Goal: Task Accomplishment & Management: Use online tool/utility

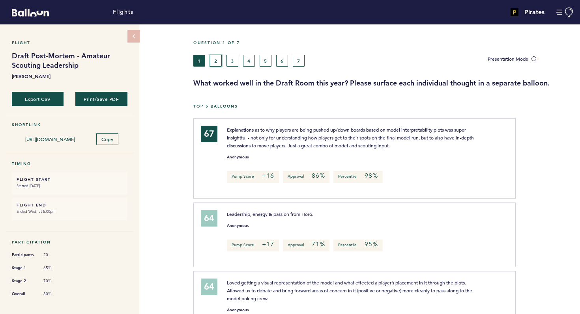
click at [215, 60] on button "2" at bounding box center [216, 61] width 12 height 12
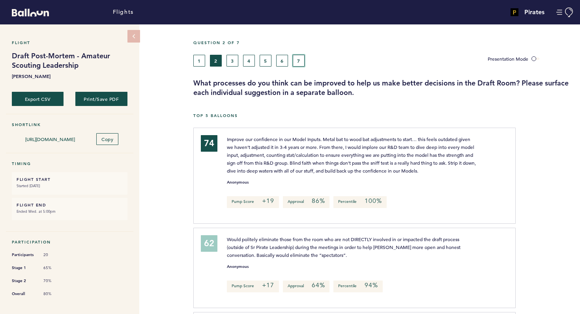
click at [302, 60] on button "7" at bounding box center [299, 61] width 12 height 12
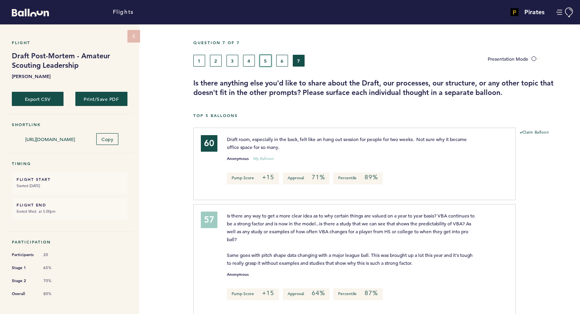
click at [266, 61] on button "5" at bounding box center [265, 61] width 12 height 12
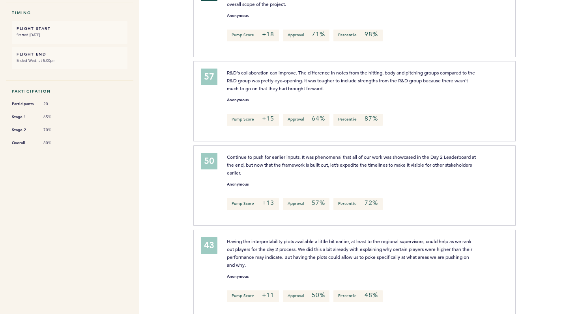
scroll to position [153, 0]
